Goal: Transaction & Acquisition: Purchase product/service

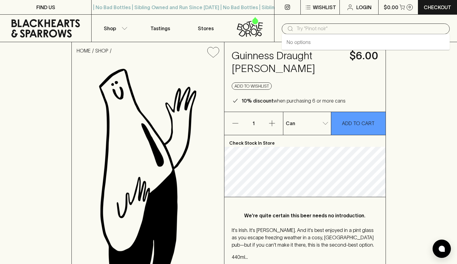
click at [307, 29] on input "text" at bounding box center [370, 29] width 148 height 10
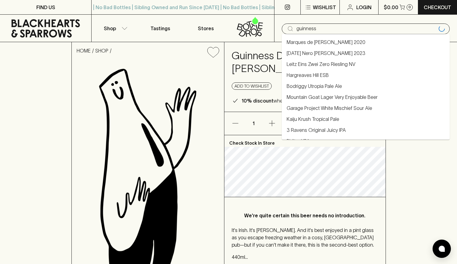
type input "guinness"
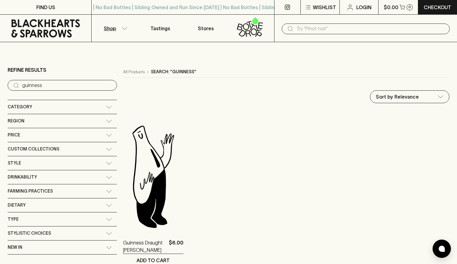
scroll to position [37, 0]
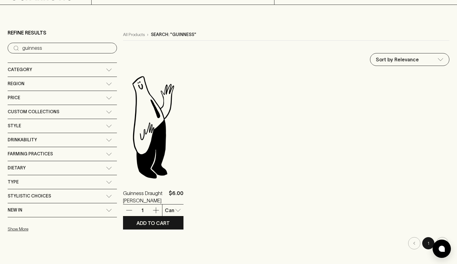
click at [154, 128] on img at bounding box center [153, 127] width 60 height 107
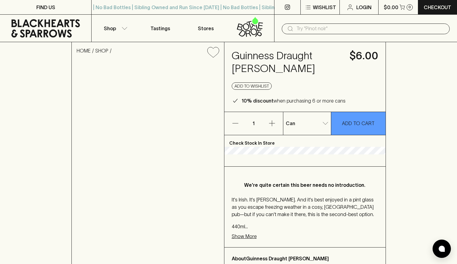
click at [126, 139] on img at bounding box center [148, 172] width 152 height 219
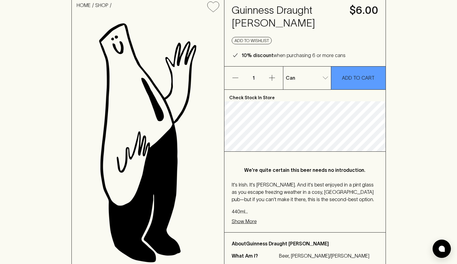
scroll to position [38, 0]
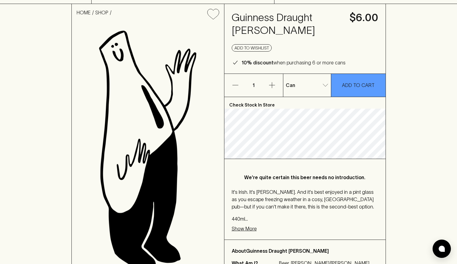
click at [260, 74] on p "1" at bounding box center [253, 85] width 15 height 23
click at [256, 74] on p "1" at bounding box center [253, 85] width 15 height 23
click at [253, 74] on p "1" at bounding box center [253, 85] width 15 height 23
click at [275, 81] on icon "button" at bounding box center [271, 84] width 7 height 7
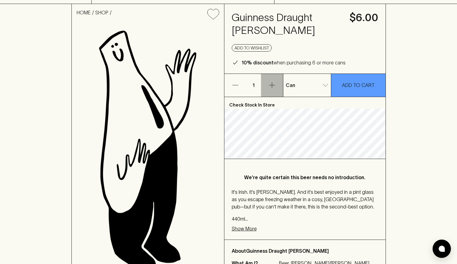
click at [275, 81] on icon "button" at bounding box center [271, 84] width 7 height 7
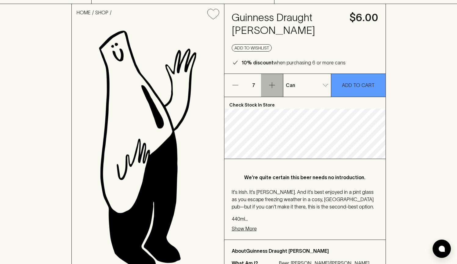
click at [275, 81] on icon "button" at bounding box center [271, 84] width 7 height 7
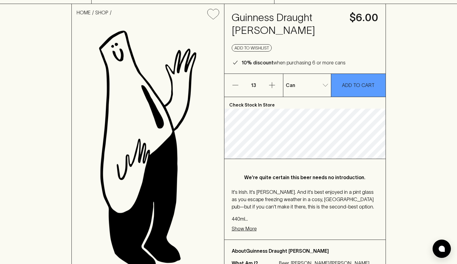
click at [275, 81] on icon "button" at bounding box center [271, 84] width 7 height 7
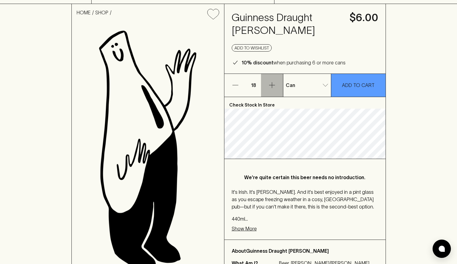
click at [275, 81] on icon "button" at bounding box center [271, 84] width 7 height 7
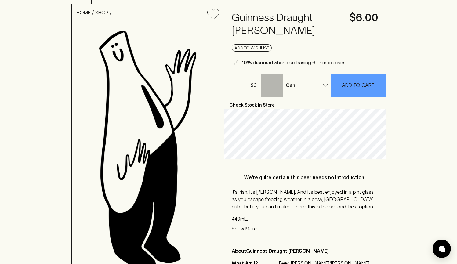
click at [275, 81] on icon "button" at bounding box center [271, 84] width 7 height 7
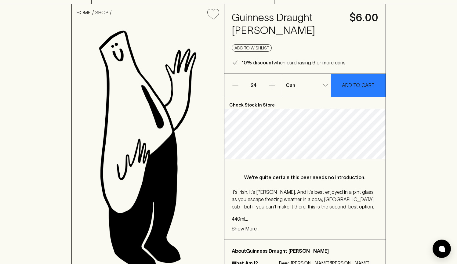
click at [345, 81] on p "ADD TO CART" at bounding box center [358, 84] width 33 height 7
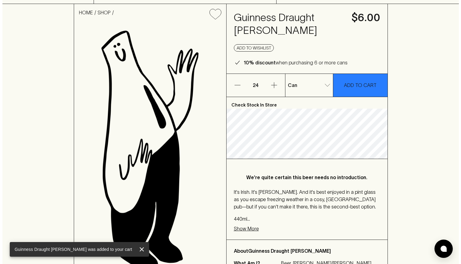
scroll to position [0, 0]
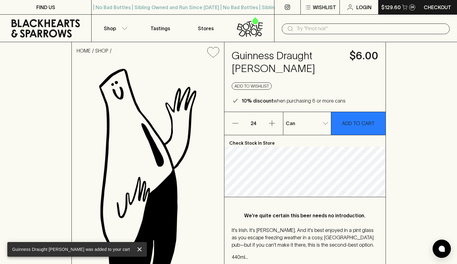
click at [400, 7] on p "$129.60" at bounding box center [391, 7] width 20 height 7
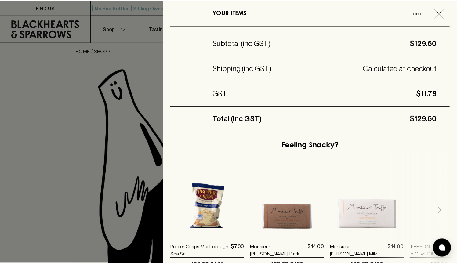
scroll to position [106, 0]
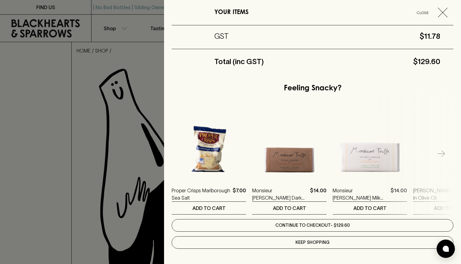
click at [367, 223] on link "Continue to checkout - $129.60" at bounding box center [313, 225] width 282 height 13
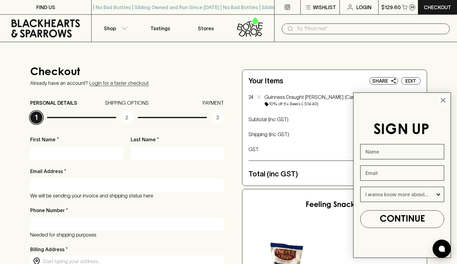
click at [445, 99] on circle "Close dialog" at bounding box center [443, 100] width 10 height 10
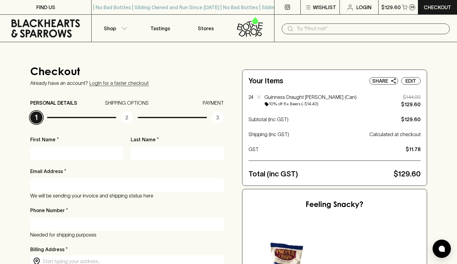
type input "[PERSON_NAME]"
type input "[EMAIL_ADDRESS][DOMAIN_NAME]"
type input "61434906619"
type input "[STREET_ADDRESS][PERSON_NAME]"
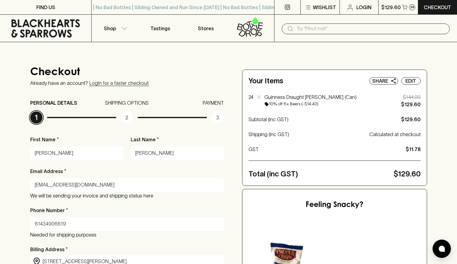
type input "[STREET_ADDRESS][PERSON_NAME]"
type input "Burwood"
type input "[GEOGRAPHIC_DATA]"
type input "3125"
type input "VIC"
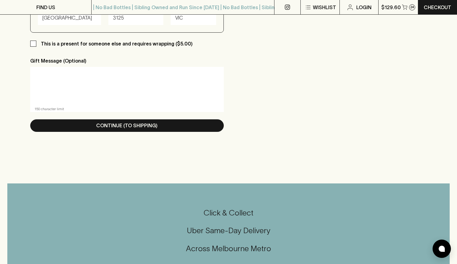
scroll to position [365, 0]
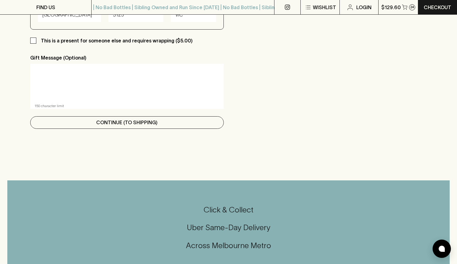
click at [196, 121] on button "Continue (To Shipping)" at bounding box center [127, 122] width 194 height 13
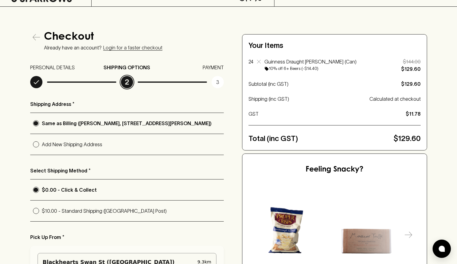
scroll to position [0, 0]
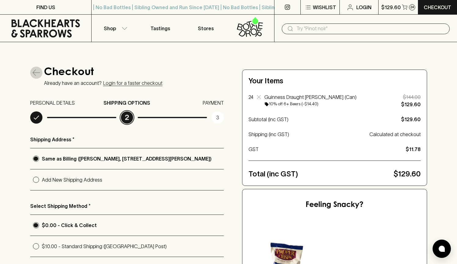
click at [38, 75] on icon "button" at bounding box center [36, 72] width 7 height 7
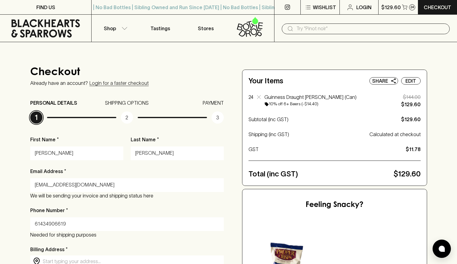
click at [45, 25] on icon at bounding box center [45, 28] width 69 height 18
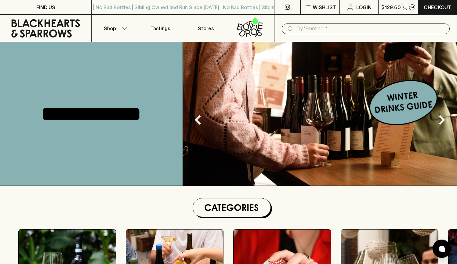
click at [319, 27] on input "text" at bounding box center [370, 29] width 148 height 10
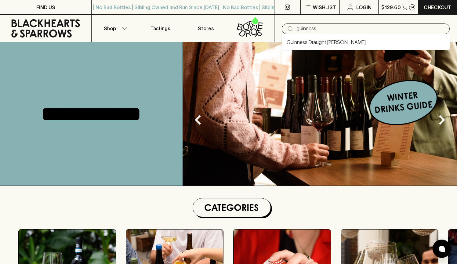
type input "guinness"
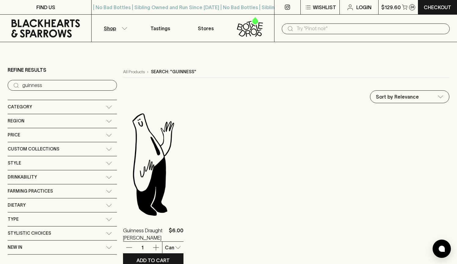
click at [140, 151] on img at bounding box center [153, 164] width 60 height 107
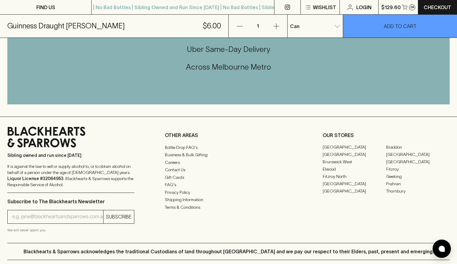
scroll to position [344, 0]
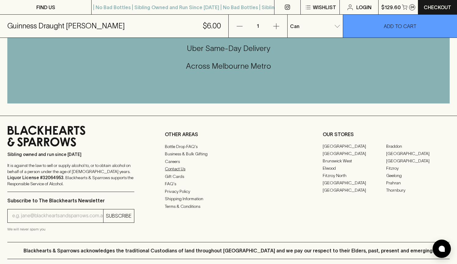
click at [179, 165] on link "Contact Us" at bounding box center [228, 168] width 127 height 7
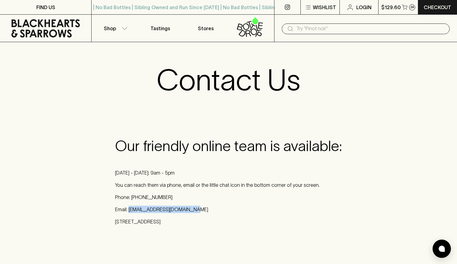
drag, startPoint x: 192, startPoint y: 209, endPoint x: 129, endPoint y: 210, distance: 62.9
click at [129, 210] on p "Email: [EMAIL_ADDRESS][DOMAIN_NAME]" at bounding box center [228, 209] width 227 height 7
copy p "[EMAIL_ADDRESS][DOMAIN_NAME]"
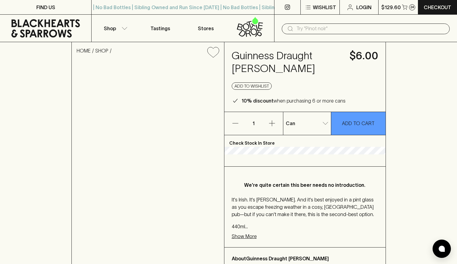
scroll to position [344, 0]
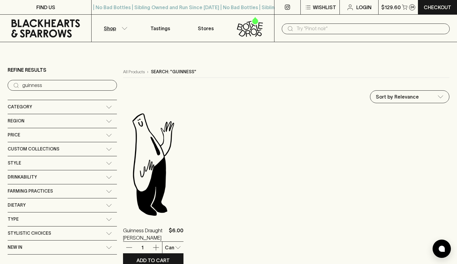
click at [128, 151] on img at bounding box center [153, 164] width 60 height 107
